Goal: Task Accomplishment & Management: Manage account settings

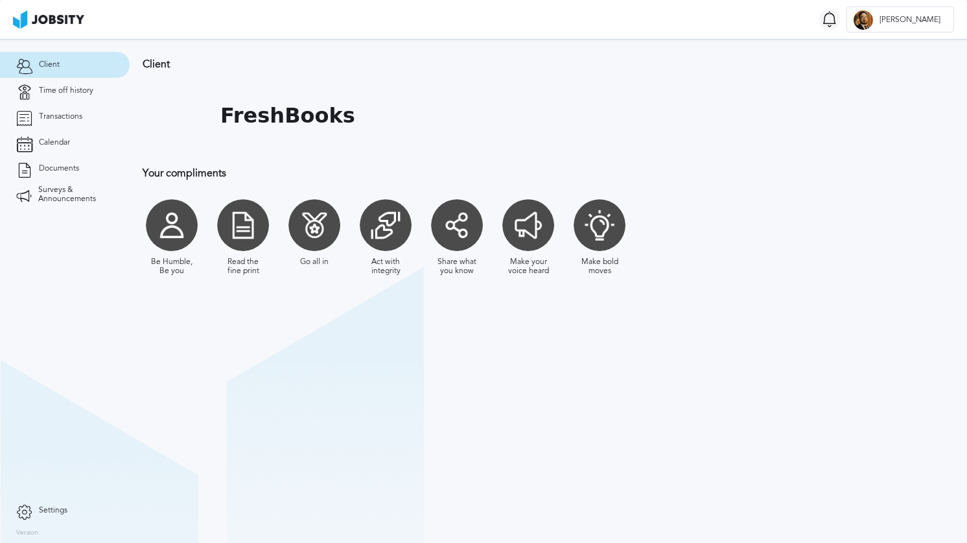
click at [837, 21] on icon at bounding box center [830, 19] width 16 height 16
click at [50, 100] on link "Time off history" at bounding box center [65, 91] width 130 height 26
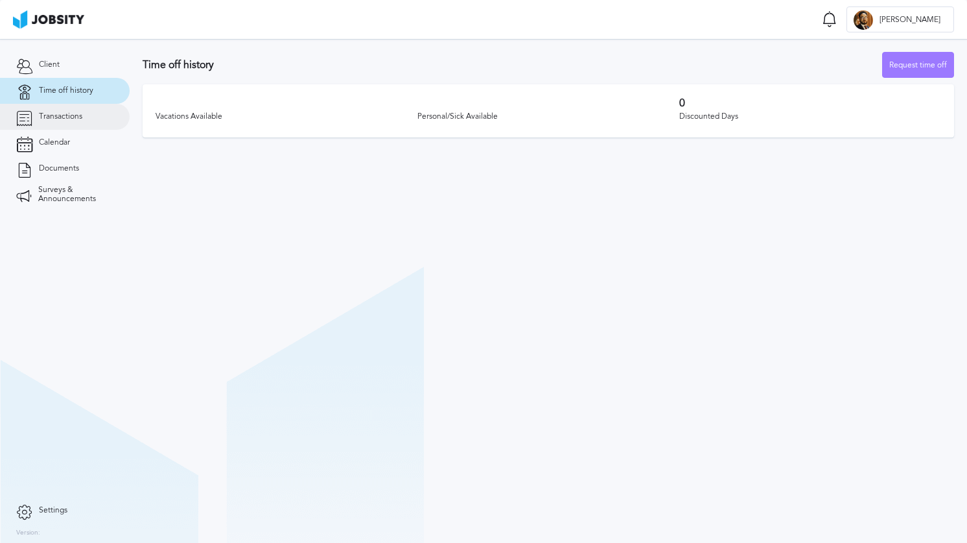
click at [84, 123] on link "Transactions" at bounding box center [65, 117] width 130 height 26
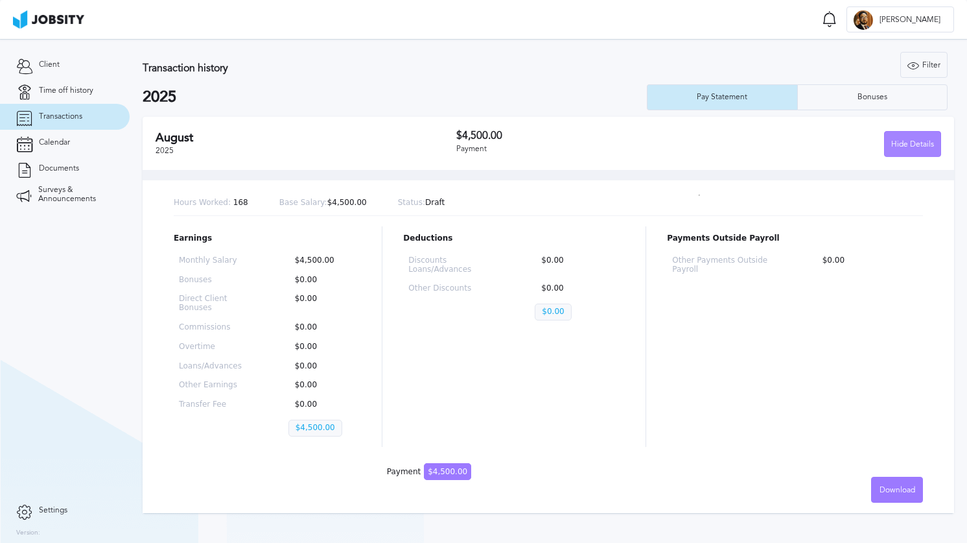
click at [898, 146] on div "Hide Details" at bounding box center [913, 145] width 56 height 26
click at [449, 203] on div "Hours Worked: 168 Base Salary: $4,500.00 Status: Draft" at bounding box center [548, 203] width 749 height 25
click at [893, 143] on div "Hide Details" at bounding box center [913, 145] width 56 height 26
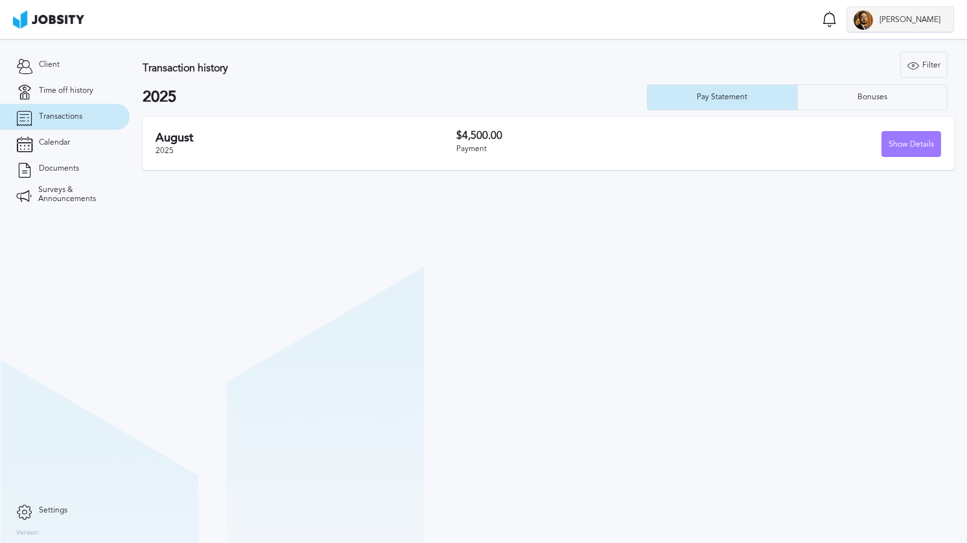
click at [911, 28] on div "[PERSON_NAME]" at bounding box center [900, 20] width 106 height 26
click at [871, 20] on div "Log Out" at bounding box center [483, 271] width 967 height 543
click at [837, 23] on icon at bounding box center [830, 19] width 16 height 16
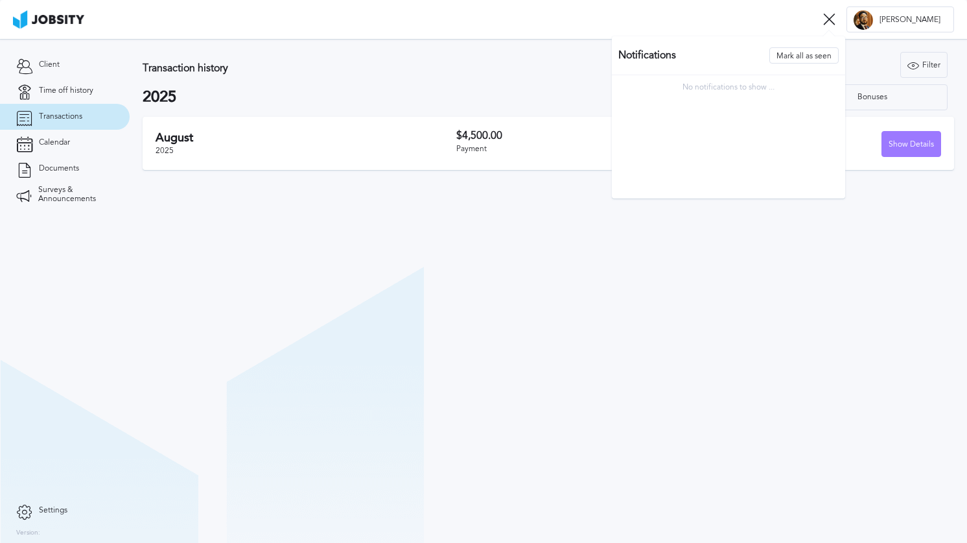
click at [786, 85] on p "No notifications to show ..." at bounding box center [728, 87] width 233 height 9
click at [858, 18] on section "Transactions Notifications [PERSON_NAME] all as seen No notifications to show .…" at bounding box center [483, 19] width 967 height 39
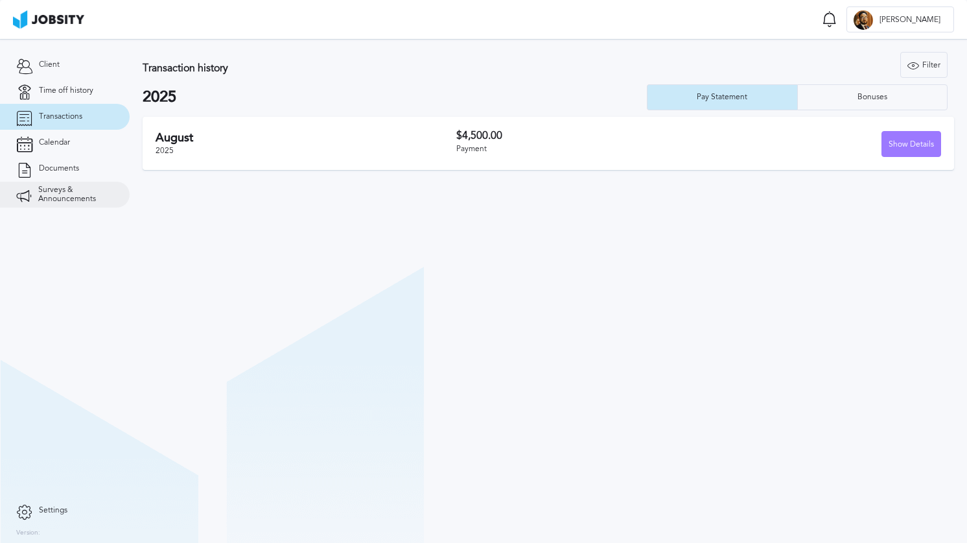
click at [41, 198] on span "Surveys & Announcements" at bounding box center [75, 194] width 75 height 18
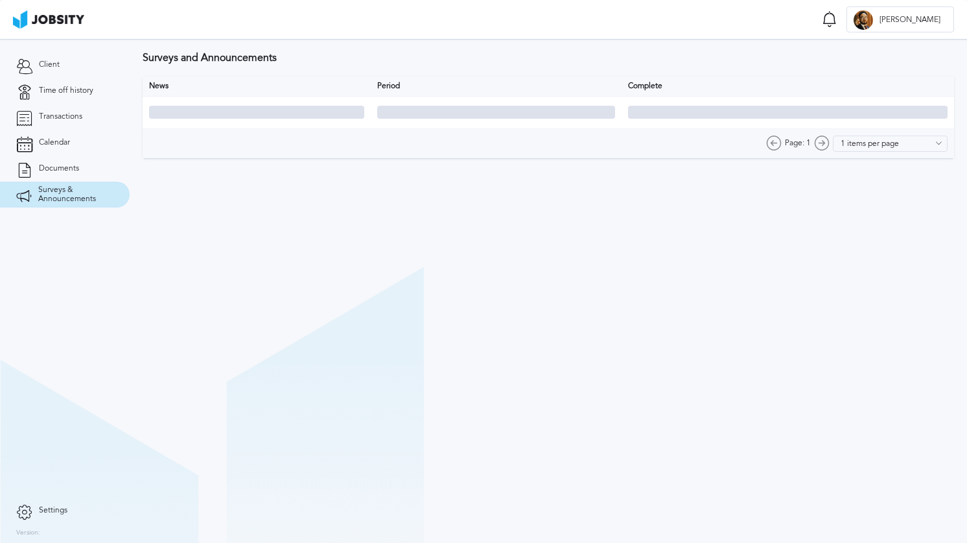
type input "10 items per page"
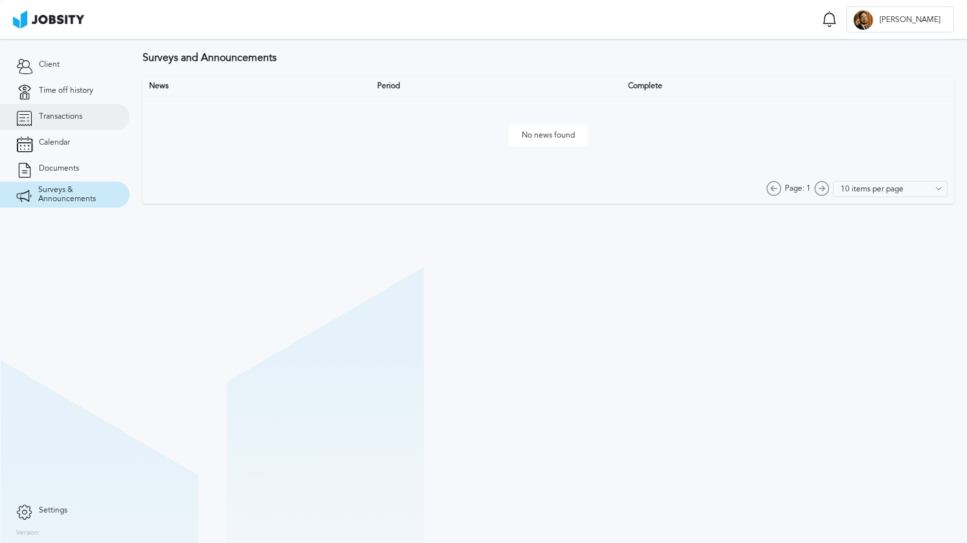
click at [71, 115] on span "Transactions" at bounding box center [60, 116] width 43 height 9
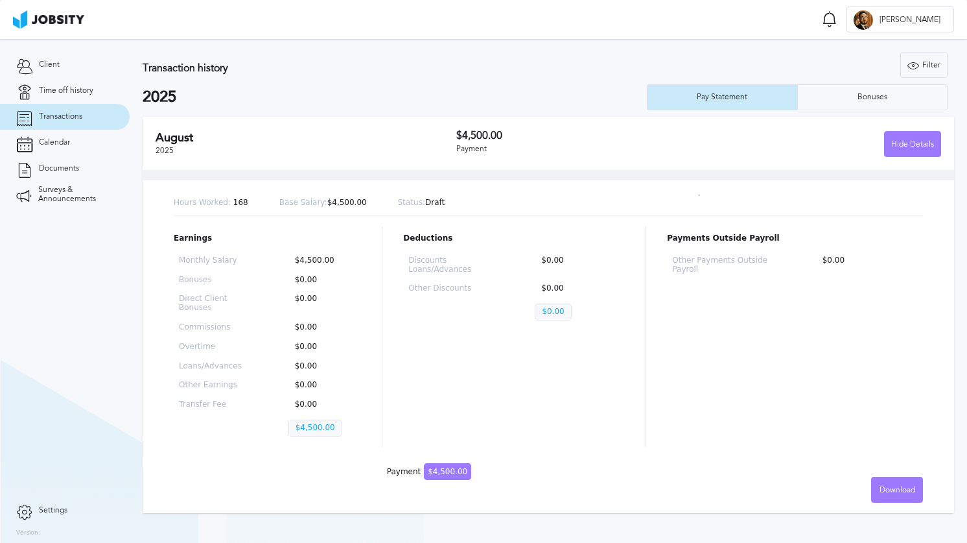
click at [415, 146] on div "[DATE]" at bounding box center [306, 143] width 301 height 25
click at [922, 73] on div "Filter" at bounding box center [924, 66] width 46 height 26
